Goal: Obtain resource: Download file/media

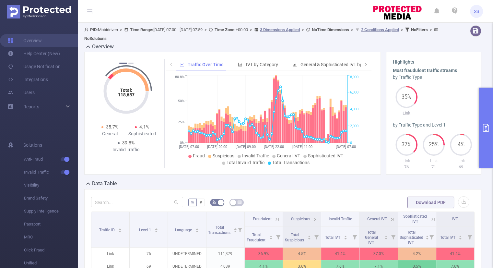
click at [484, 122] on button "primary" at bounding box center [486, 128] width 14 height 80
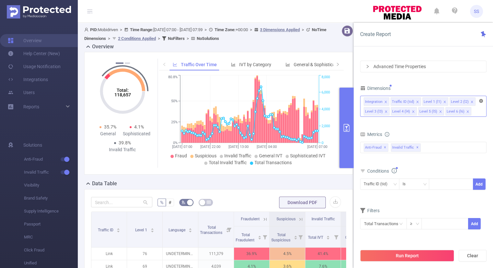
click at [481, 102] on icon "icon: close-circle" at bounding box center [481, 101] width 4 height 4
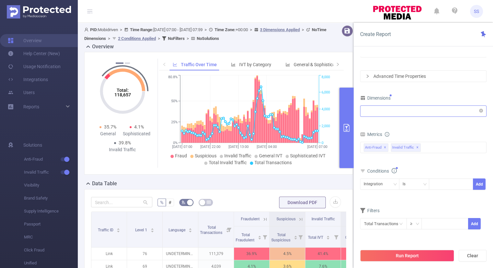
click at [437, 92] on div "Time Range [DATE] 07:00 _ [DATE] 07:59 Advanced Time Properties Dimensions Inte…" at bounding box center [423, 136] width 126 height 204
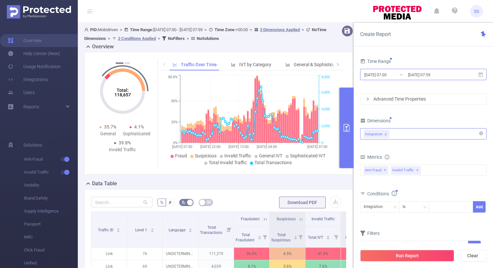
click at [382, 76] on input "[DATE] 07:00" at bounding box center [390, 74] width 53 height 9
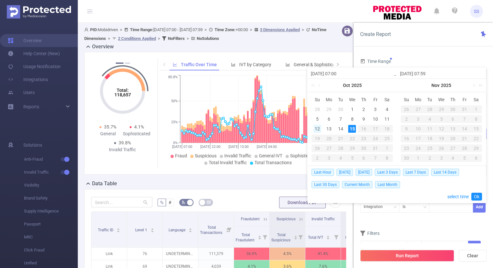
click at [319, 129] on div "12" at bounding box center [318, 129] width 8 height 8
drag, startPoint x: 349, startPoint y: 129, endPoint x: 355, endPoint y: 133, distance: 7.3
click at [350, 129] on div "15" at bounding box center [352, 129] width 8 height 8
type input "[DATE] 07:00"
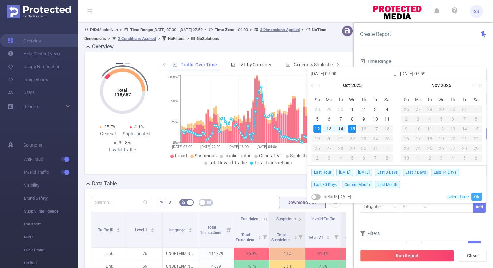
click at [476, 194] on link "Ok" at bounding box center [477, 197] width 11 height 8
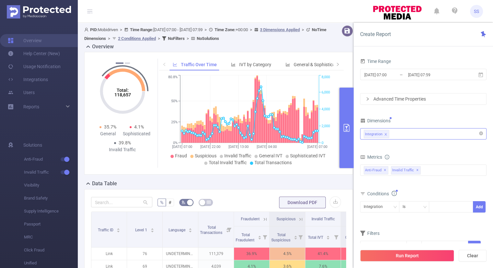
click at [404, 137] on div "Integration" at bounding box center [423, 133] width 119 height 11
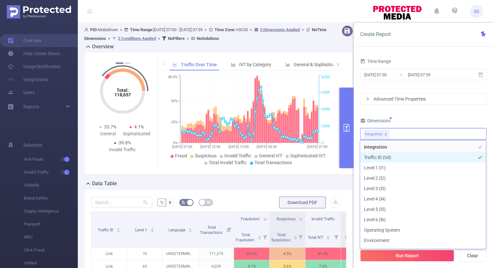
click at [389, 158] on li "Traffic ID (tid)" at bounding box center [423, 157] width 126 height 10
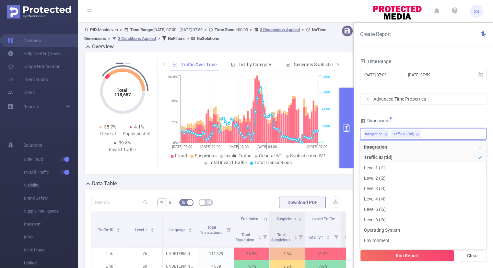
click at [452, 121] on div "Dimensions" at bounding box center [423, 121] width 126 height 11
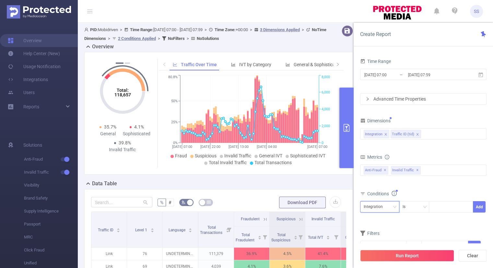
click at [390, 210] on div "Integration" at bounding box center [380, 206] width 32 height 11
click at [383, 226] on li "Traffic ID (tid)" at bounding box center [379, 230] width 39 height 10
click at [413, 206] on div "Is" at bounding box center [414, 206] width 23 height 11
click at [412, 218] on li "Contains" at bounding box center [420, 219] width 43 height 10
click at [442, 208] on div at bounding box center [451, 206] width 37 height 11
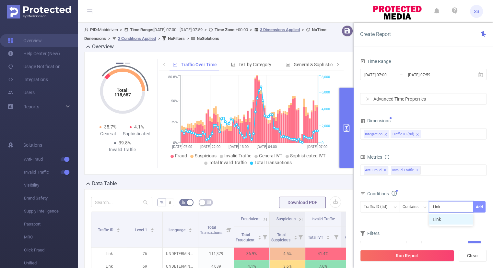
type input "Link"
click at [481, 209] on button "Add" at bounding box center [479, 206] width 13 height 11
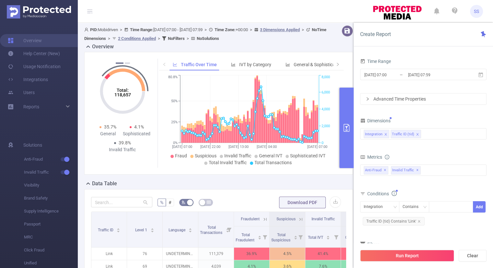
click at [453, 227] on div "Integration Contains Add Traffic ID (tid) Contains 'Link'" at bounding box center [423, 215] width 126 height 30
click at [433, 130] on div "Integration Traffic ID (tid)" at bounding box center [423, 133] width 119 height 11
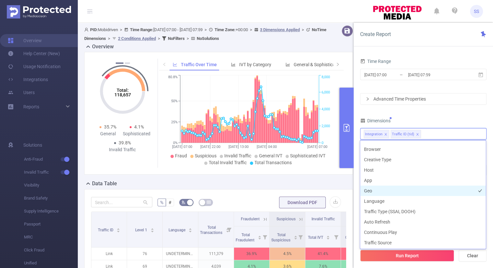
scroll to position [69, 0]
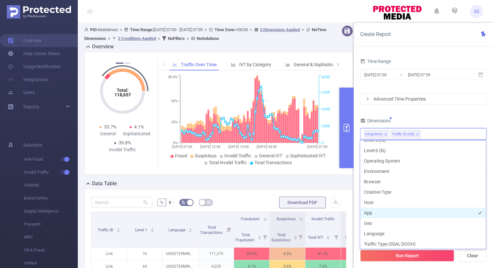
click at [378, 213] on li "App" at bounding box center [423, 213] width 126 height 10
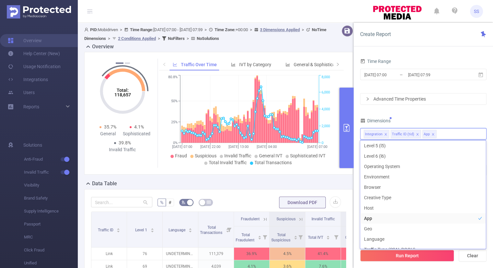
click at [437, 117] on div "Dimensions" at bounding box center [423, 121] width 126 height 11
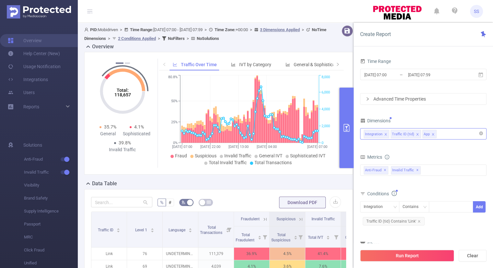
click at [443, 134] on div "Integration Traffic ID (tid) App" at bounding box center [423, 133] width 119 height 11
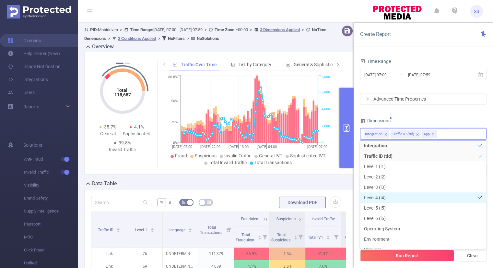
click at [383, 194] on li "Level 4 (l4)" at bounding box center [423, 197] width 126 height 10
click at [451, 113] on div "Time Range [DATE] 07:00 _ [DATE] 07:59 Advanced Time Properties Dimensions Inte…" at bounding box center [423, 164] width 126 height 215
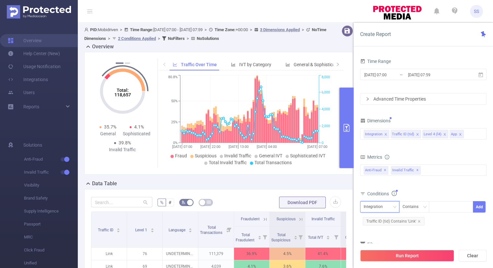
click at [387, 209] on div "Integration" at bounding box center [376, 206] width 24 height 11
click at [379, 243] on li "Level 4 (l4)" at bounding box center [379, 240] width 39 height 10
click at [424, 208] on icon "icon: down" at bounding box center [425, 207] width 4 height 4
click at [414, 227] on li "Is" at bounding box center [420, 230] width 43 height 10
click at [480, 209] on button "Add" at bounding box center [479, 206] width 13 height 11
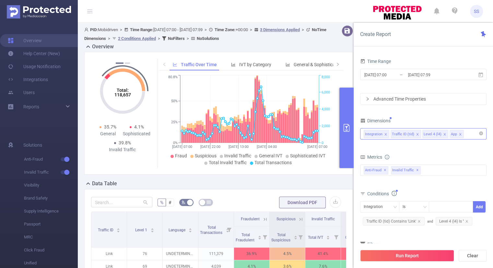
click at [471, 136] on div "Integration Traffic ID (tid) Level 4 (l4) App" at bounding box center [423, 133] width 119 height 11
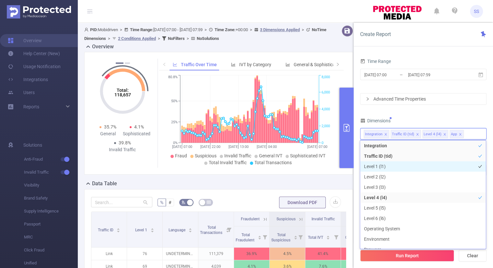
click at [401, 168] on li "Level 1 (l1)" at bounding box center [423, 166] width 126 height 10
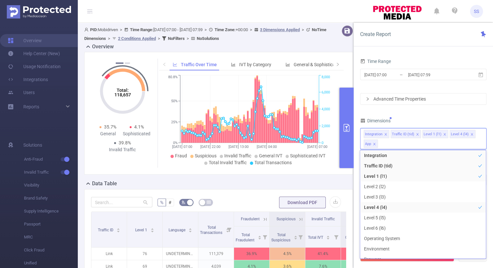
click at [453, 114] on div "Time Range [DATE] 07:00 _ [DATE] 07:59 Advanced Time Properties Dimensions Inte…" at bounding box center [423, 169] width 126 height 224
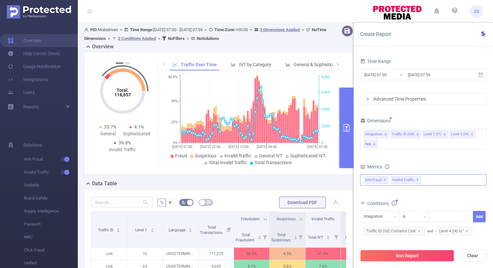
click at [432, 177] on div "Anti-Fraud Invalid Traffic Anti-Fraud ✕ Invalid Traffic ✕" at bounding box center [423, 179] width 126 height 11
click at [417, 162] on div "Metrics" at bounding box center [423, 167] width 126 height 11
click at [385, 218] on div "Integration" at bounding box center [376, 216] width 24 height 11
click at [385, 181] on li "Level 1 (l1)" at bounding box center [379, 181] width 39 height 10
click at [433, 198] on form "Dimensions Integration Traffic ID (tid) Level 1 (l1) Level 4 (l4) App Metrics b…" at bounding box center [423, 198] width 126 height 165
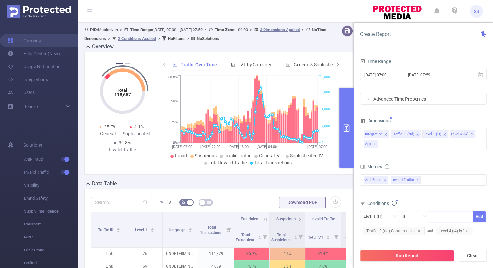
click at [443, 215] on div at bounding box center [451, 216] width 37 height 11
type input "76"
click at [482, 215] on button "Add" at bounding box center [479, 216] width 13 height 11
click at [405, 257] on button "Run Report" at bounding box center [407, 256] width 94 height 12
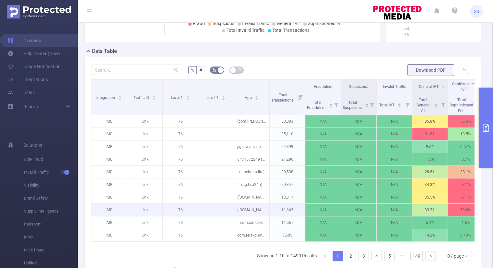
scroll to position [130, 0]
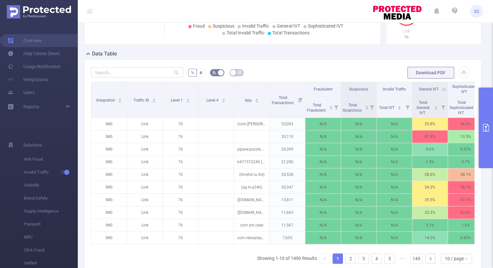
click at [489, 140] on button "primary" at bounding box center [486, 128] width 14 height 80
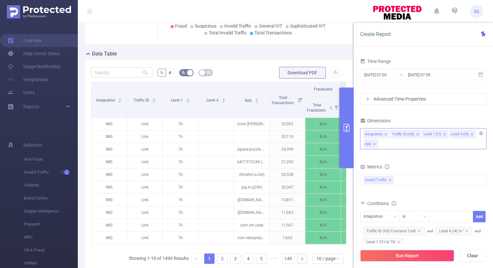
click at [443, 134] on icon "icon: close" at bounding box center [444, 134] width 3 height 3
click at [433, 161] on form "Dimensions Integration Traffic ID (tid) Level 1 (l1) Level 4 (l4) App Metrics b…" at bounding box center [423, 204] width 126 height 176
click at [400, 241] on icon "icon: close" at bounding box center [398, 241] width 3 height 3
click at [440, 191] on div "bp_total brand-safety brand_is_solution bp_adult bp_arms bp_crime bp_death_inju…" at bounding box center [423, 183] width 126 height 19
click at [443, 134] on icon "icon: close" at bounding box center [444, 134] width 3 height 3
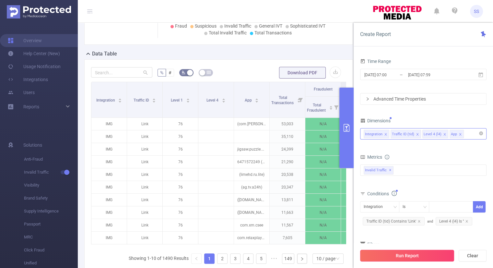
click at [401, 256] on button "Run Report" at bounding box center [407, 256] width 94 height 12
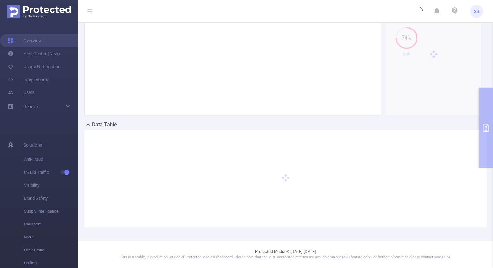
scroll to position [58, 0]
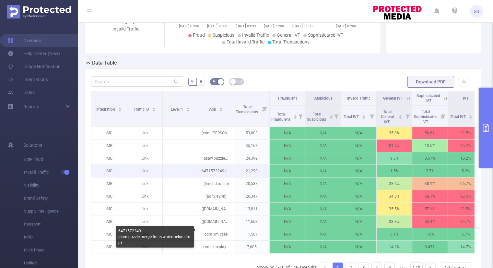
scroll to position [123, 0]
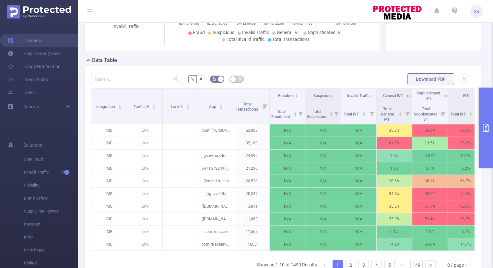
click at [483, 123] on button "primary" at bounding box center [486, 128] width 14 height 80
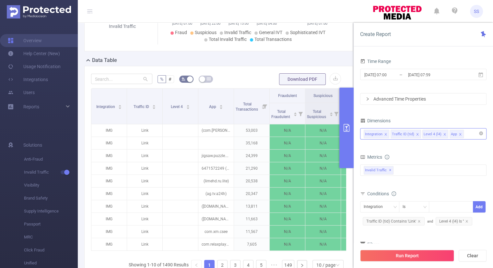
click at [469, 135] on div "Integration Traffic ID (tid) Level 4 (l4) App" at bounding box center [423, 133] width 119 height 11
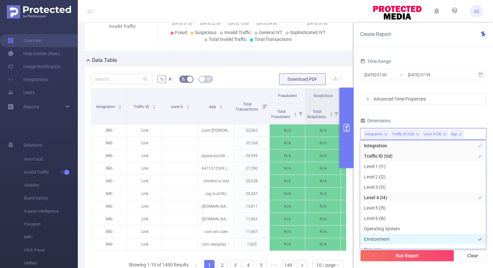
click at [389, 236] on li "Environment" at bounding box center [423, 239] width 126 height 10
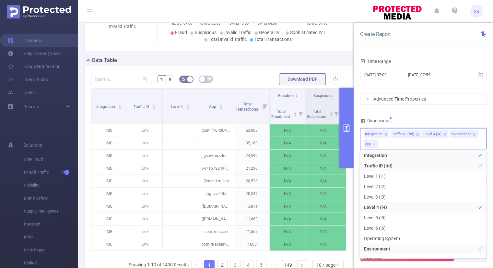
click at [412, 113] on div "Time Range [DATE] 07:00 _ [DATE] 07:59 Advanced Time Properties Dimensions Inte…" at bounding box center [423, 169] width 126 height 224
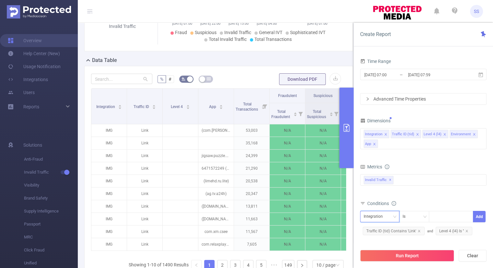
click at [393, 215] on icon "icon: down" at bounding box center [395, 217] width 4 height 4
drag, startPoint x: 383, startPoint y: 194, endPoint x: 393, endPoint y: 198, distance: 11.0
click at [383, 194] on li "Environment" at bounding box center [379, 192] width 39 height 10
click at [436, 214] on div at bounding box center [451, 216] width 37 height 11
type input "CTV"
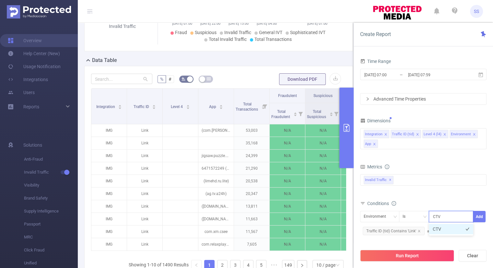
click at [444, 225] on li "CTV" at bounding box center [451, 229] width 44 height 10
click at [475, 216] on button "Add" at bounding box center [479, 216] width 13 height 11
click at [449, 187] on div "bp_total brand-safety brand_is_solution bp_adult bp_arms bp_crime bp_death_inju…" at bounding box center [423, 183] width 126 height 19
click at [466, 230] on icon "icon: close" at bounding box center [466, 230] width 3 height 3
click at [459, 142] on div "Integration Traffic ID (tid) Level 4 (l4) Environment App" at bounding box center [423, 138] width 126 height 21
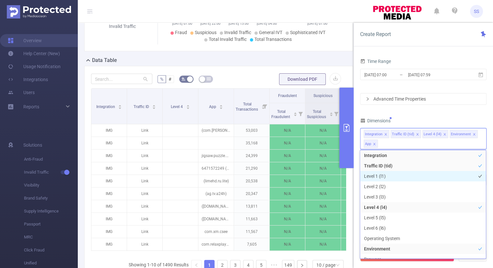
click at [377, 178] on li "Level 1 (l1)" at bounding box center [423, 176] width 126 height 10
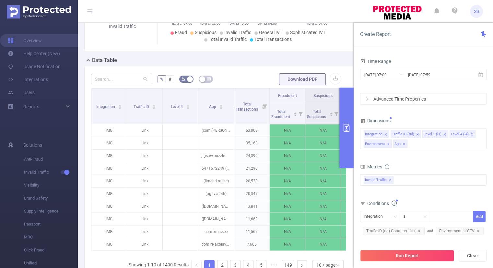
click at [419, 119] on div "Dimensions" at bounding box center [423, 121] width 126 height 11
click at [380, 217] on div "Integration" at bounding box center [376, 216] width 24 height 11
click at [383, 168] on li "Level 1 (l1)" at bounding box center [379, 171] width 39 height 10
click at [437, 213] on div at bounding box center [451, 216] width 37 height 11
type input "76"
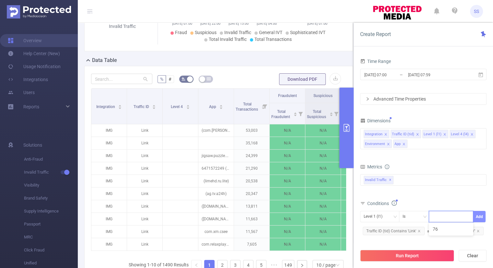
click at [481, 217] on button "Add" at bounding box center [479, 216] width 13 height 11
click at [441, 190] on div "bp_total brand-safety brand_is_solution bp_adult bp_arms bp_crime bp_death_inju…" at bounding box center [423, 183] width 126 height 19
click at [428, 72] on input "[DATE] 07:59" at bounding box center [434, 74] width 53 height 9
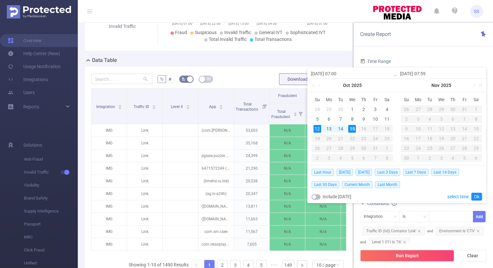
drag, startPoint x: 329, startPoint y: 129, endPoint x: 354, endPoint y: 131, distance: 25.7
click at [329, 129] on div "13" at bounding box center [329, 129] width 8 height 8
click at [354, 129] on div "15" at bounding box center [352, 129] width 8 height 8
type input "[DATE] 07:00"
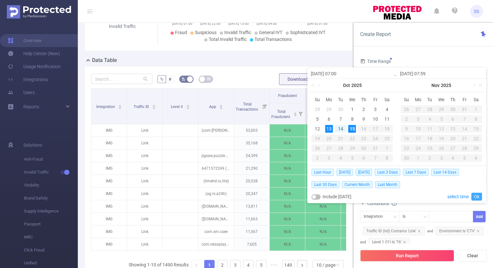
click at [475, 195] on link "Ok" at bounding box center [477, 197] width 11 height 8
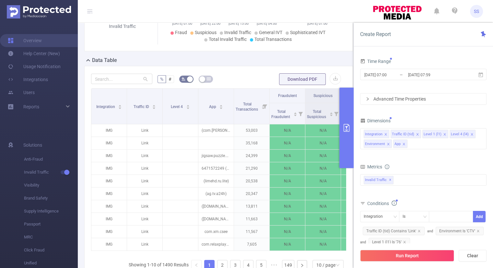
click at [427, 165] on div "Metrics" at bounding box center [423, 167] width 126 height 11
click at [386, 133] on icon "icon: close" at bounding box center [386, 134] width 2 height 2
click at [444, 133] on icon "icon: close" at bounding box center [445, 134] width 3 height 3
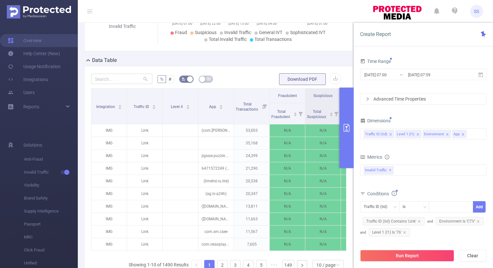
click at [468, 135] on input at bounding box center [469, 134] width 3 height 8
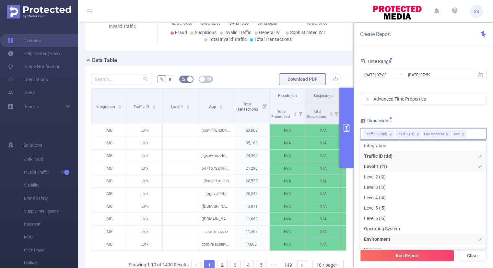
click at [459, 116] on div "Dimensions" at bounding box center [423, 121] width 126 height 11
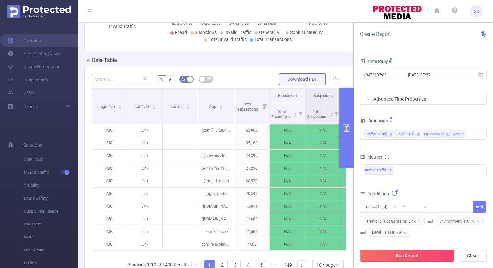
click at [394, 250] on button "Run Report" at bounding box center [407, 256] width 94 height 12
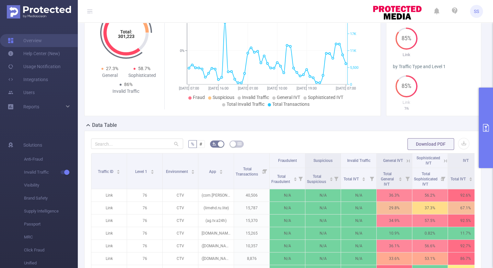
click at [490, 138] on button "primary" at bounding box center [486, 128] width 14 height 80
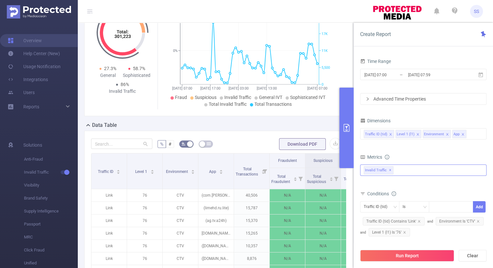
click at [404, 171] on div "Anti-Fraud Invalid Traffic Invalid Traffic ✕" at bounding box center [423, 169] width 126 height 11
click at [368, 172] on span at bounding box center [370, 172] width 5 height 5
click at [332, 133] on div "% # Download PDF Traffic ID Level 1 Environment App Total Transactions Fraudule…" at bounding box center [218, 249] width 269 height 236
click at [393, 253] on button "Run Report" at bounding box center [407, 256] width 94 height 12
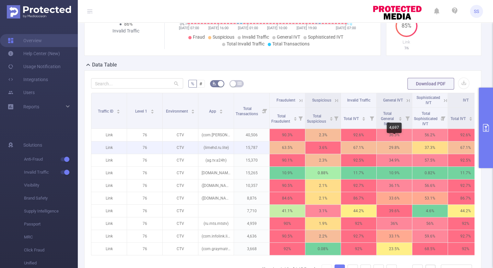
scroll to position [123, 0]
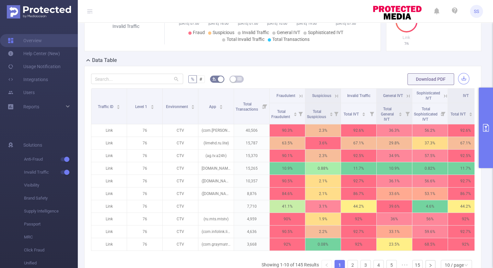
click at [461, 79] on button "button" at bounding box center [463, 78] width 11 height 11
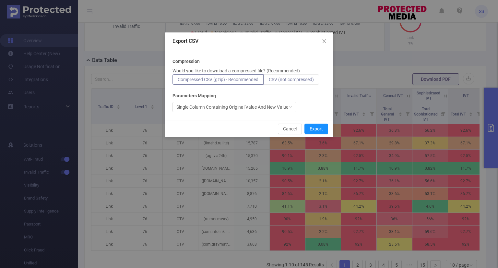
click at [293, 83] on label "CSV (not compressed)" at bounding box center [291, 79] width 55 height 10
click at [269, 81] on input "CSV (not compressed)" at bounding box center [269, 81] width 0 height 0
click at [313, 127] on button "Export" at bounding box center [317, 129] width 24 height 10
